Goal: Check status: Check status

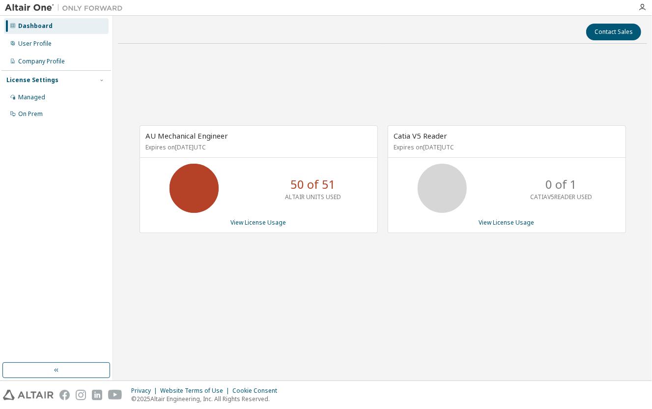
drag, startPoint x: 0, startPoint y: 0, endPoint x: 315, endPoint y: 263, distance: 410.9
click at [315, 263] on div "AU Mechanical Engineer Expires on [DATE] UTC 50 of 51 ALTAIR UNITS USED View Li…" at bounding box center [382, 185] width 529 height 266
